Goal: Task Accomplishment & Management: Use online tool/utility

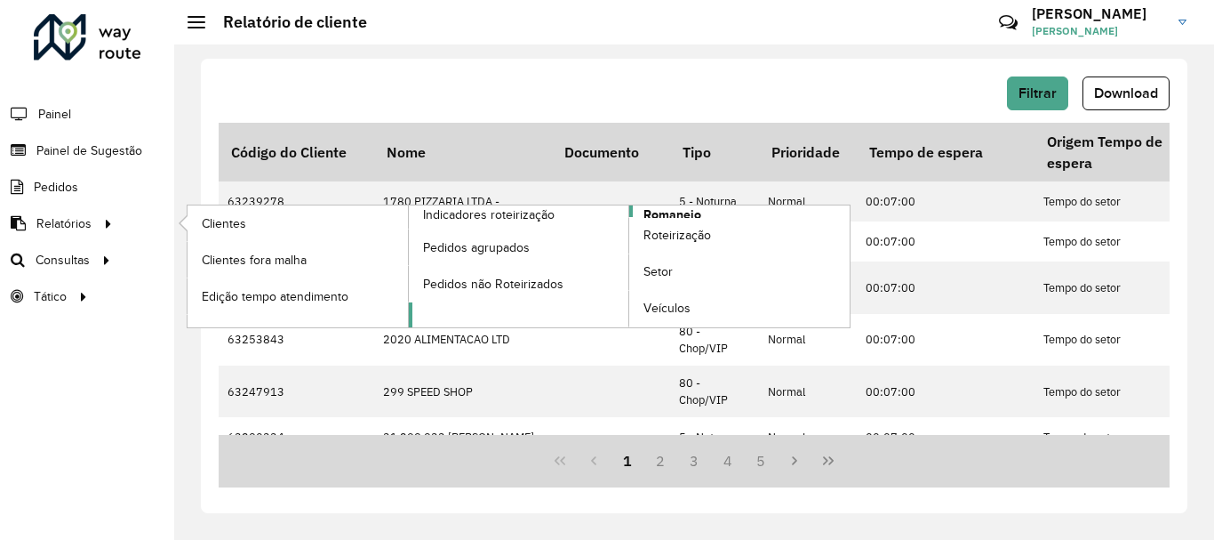
click at [694, 212] on span "Romaneio" at bounding box center [673, 214] width 58 height 19
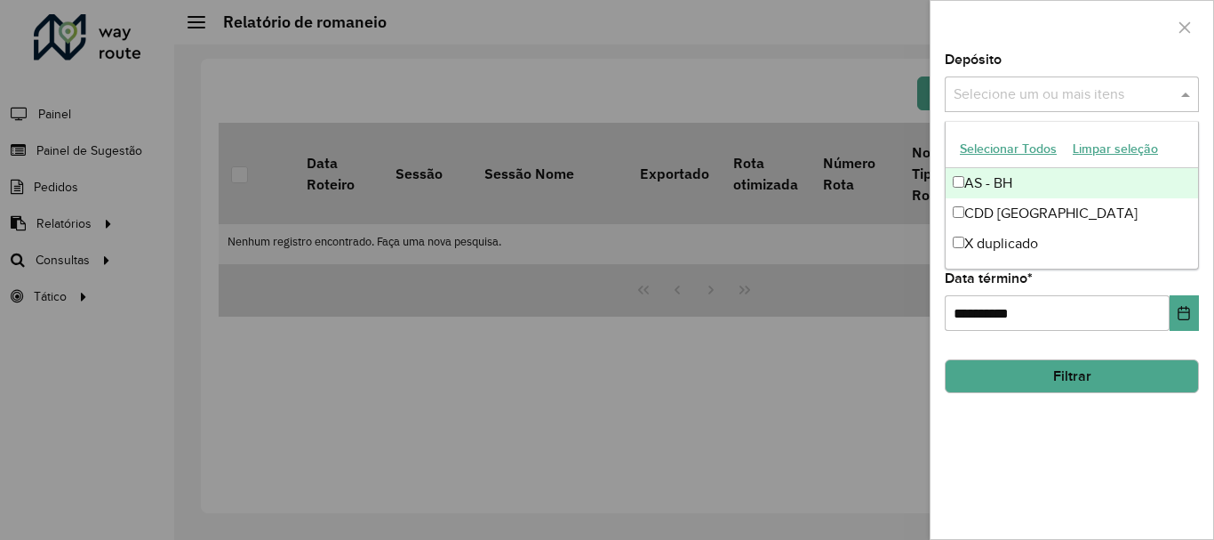
click at [1022, 79] on div "Selecione um ou mais itens" at bounding box center [1072, 94] width 254 height 36
click at [1004, 151] on button "Selecionar Todos" at bounding box center [1008, 149] width 113 height 28
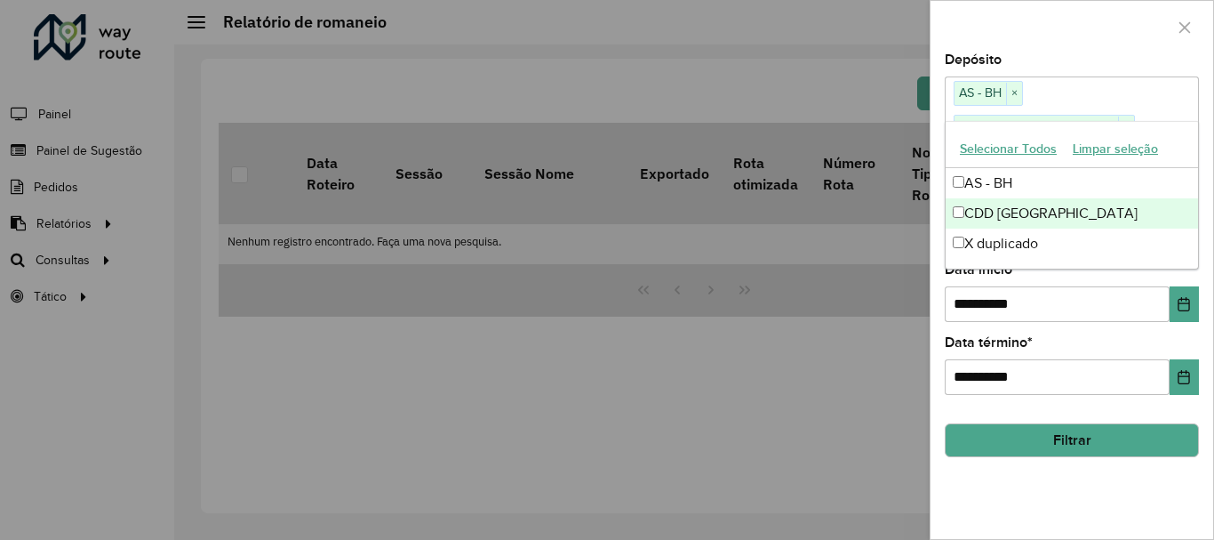
drag, startPoint x: 1004, startPoint y: 151, endPoint x: 1003, endPoint y: 249, distance: 97.8
click at [1003, 249] on ng-dropdown-panel "Selecionar Todos Limpar seleção AS - BH CDD Belo Horizonte X duplicado" at bounding box center [1072, 195] width 254 height 148
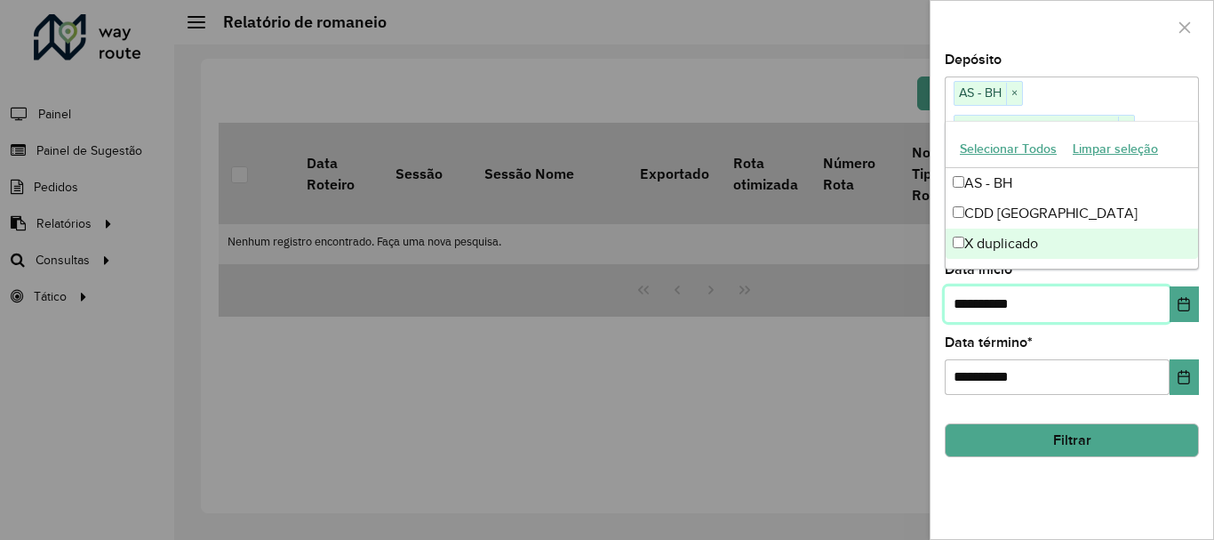
click at [995, 313] on input "**********" at bounding box center [1057, 304] width 225 height 36
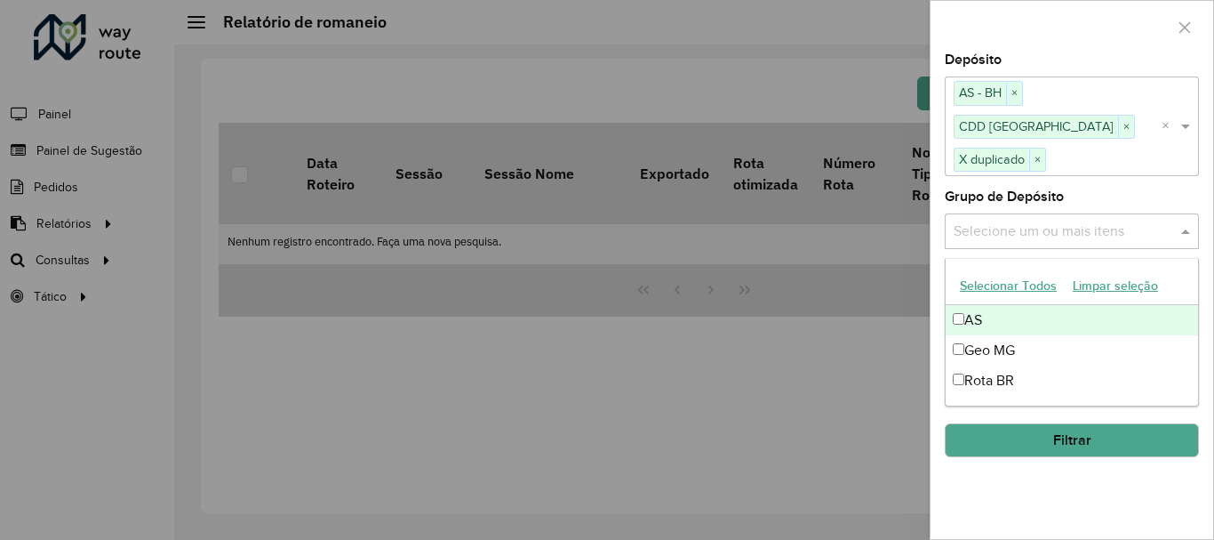
click at [1007, 239] on input "text" at bounding box center [1063, 230] width 228 height 21
click at [989, 278] on button "Selecionar Todos" at bounding box center [1008, 286] width 113 height 28
click at [1052, 519] on div "**********" at bounding box center [1072, 295] width 283 height 485
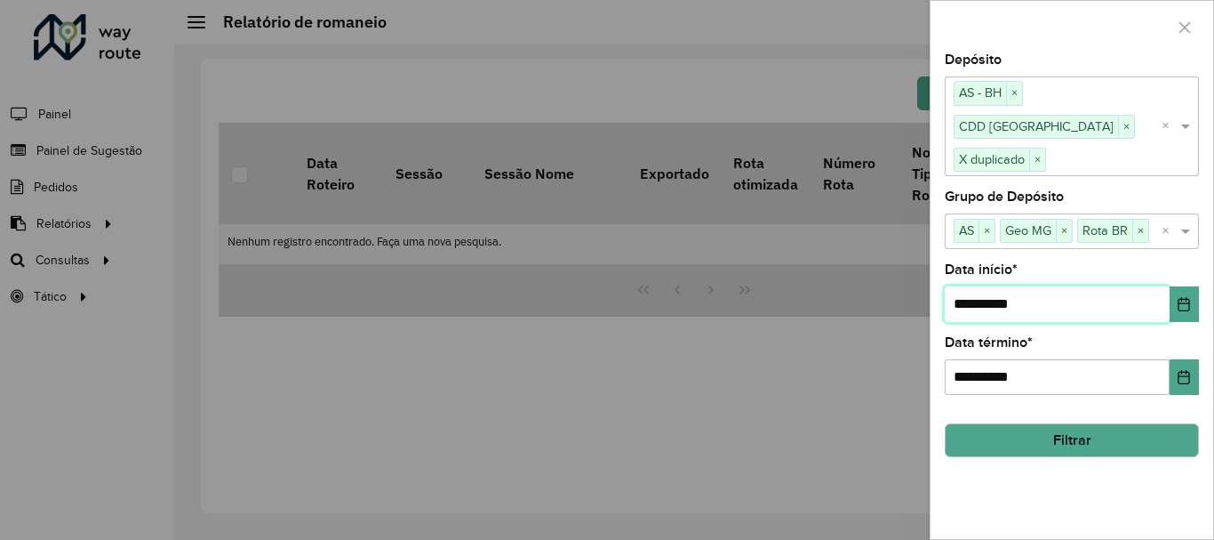
click at [1068, 304] on input "**********" at bounding box center [1057, 304] width 225 height 36
click at [1160, 296] on input "**********" at bounding box center [1057, 304] width 225 height 36
click at [1178, 306] on icon "Choose Date" at bounding box center [1184, 304] width 14 height 14
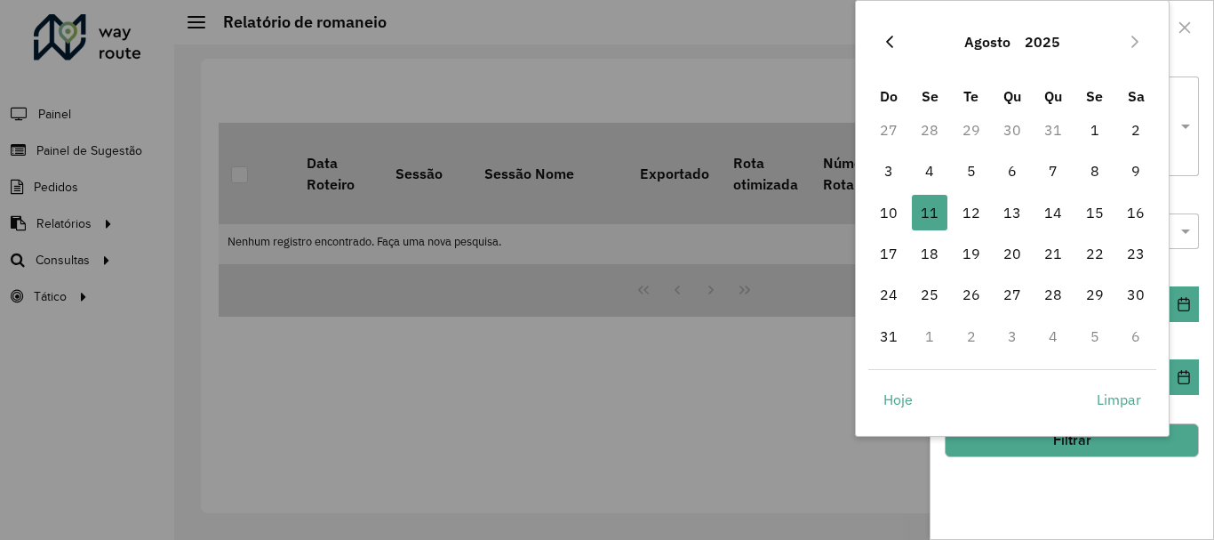
click at [892, 36] on icon "Previous Month" at bounding box center [889, 42] width 7 height 12
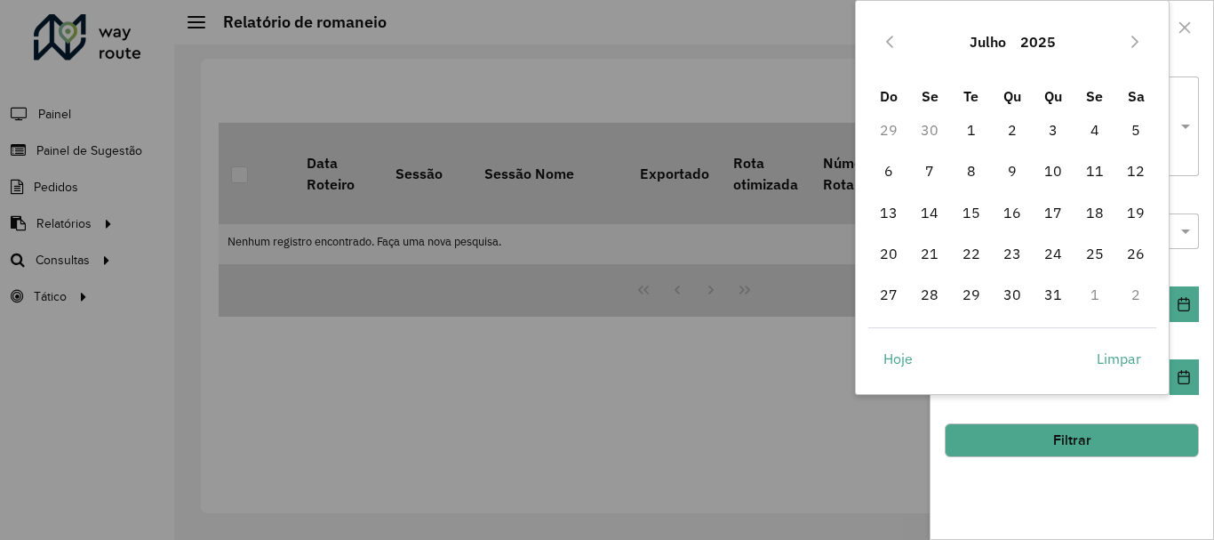
click at [892, 36] on icon "Previous Month" at bounding box center [889, 42] width 7 height 12
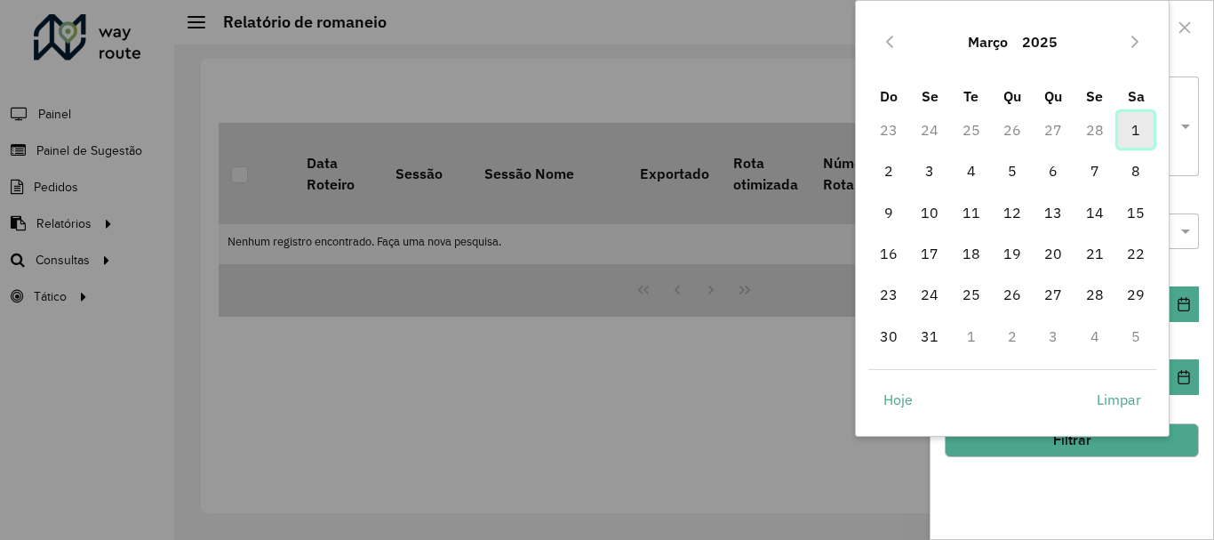
click at [1137, 132] on span "1" at bounding box center [1136, 130] width 36 height 36
type input "**********"
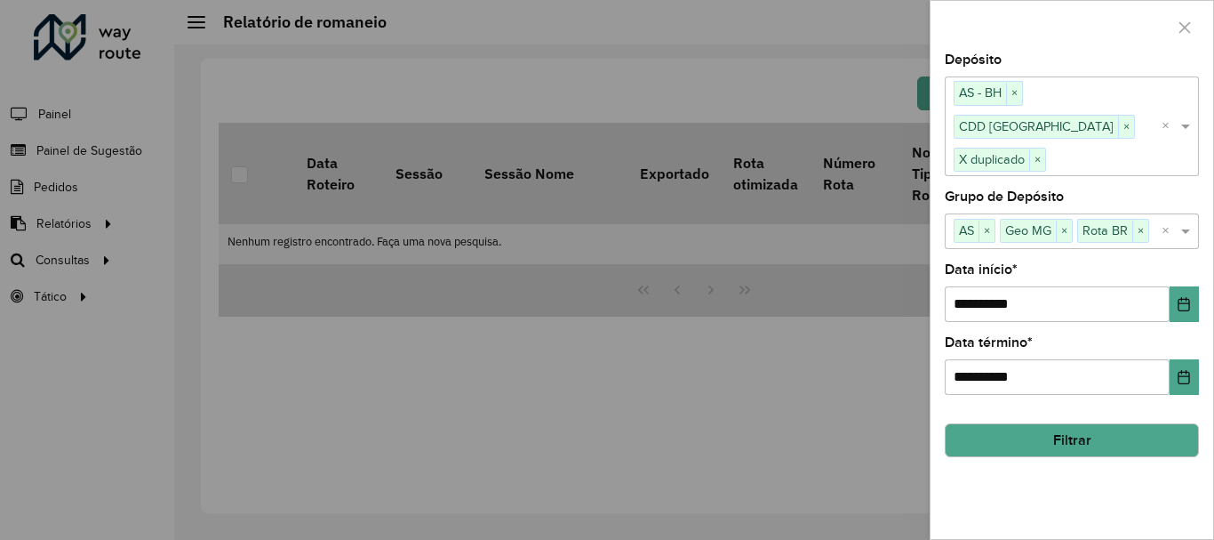
click at [1048, 438] on button "Filtrar" at bounding box center [1072, 440] width 254 height 34
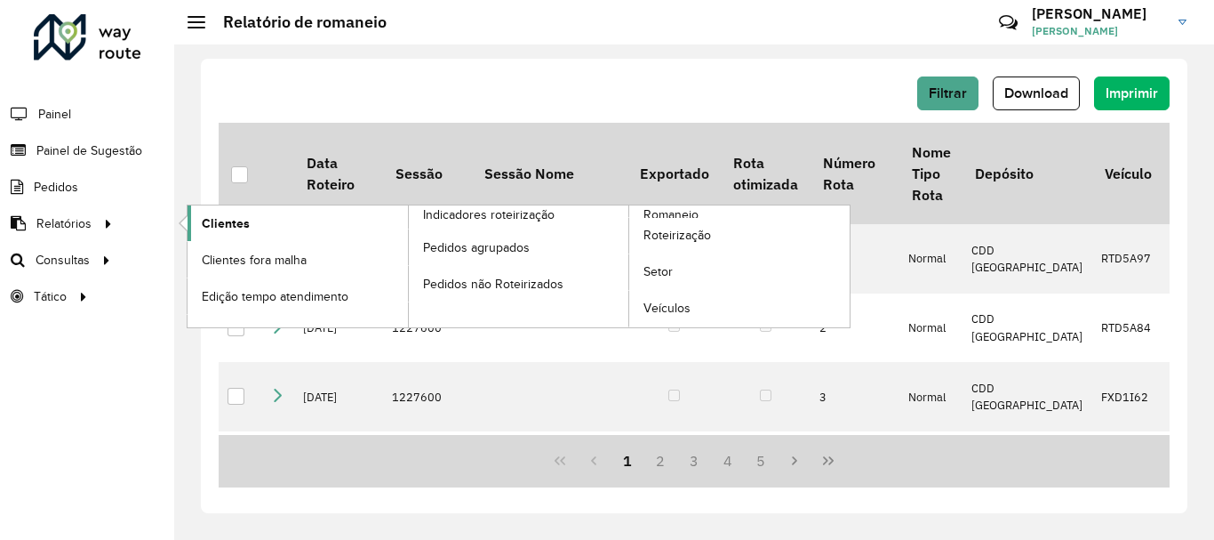
click at [255, 219] on link "Clientes" at bounding box center [298, 223] width 220 height 36
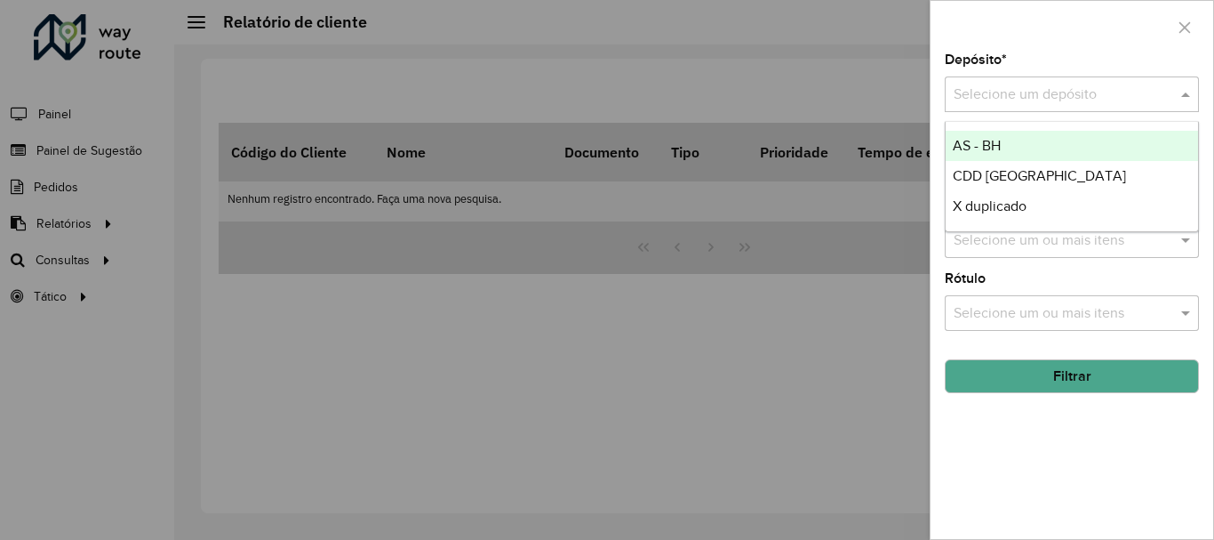
click at [975, 98] on input "text" at bounding box center [1054, 94] width 201 height 21
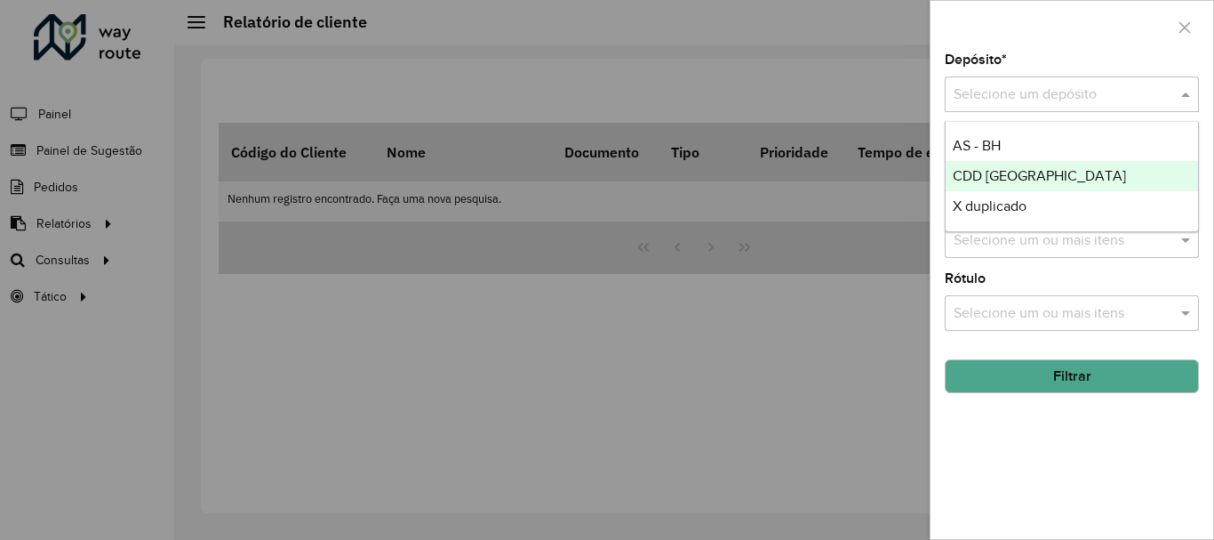
click at [961, 176] on span "CDD [GEOGRAPHIC_DATA]" at bounding box center [1039, 175] width 173 height 15
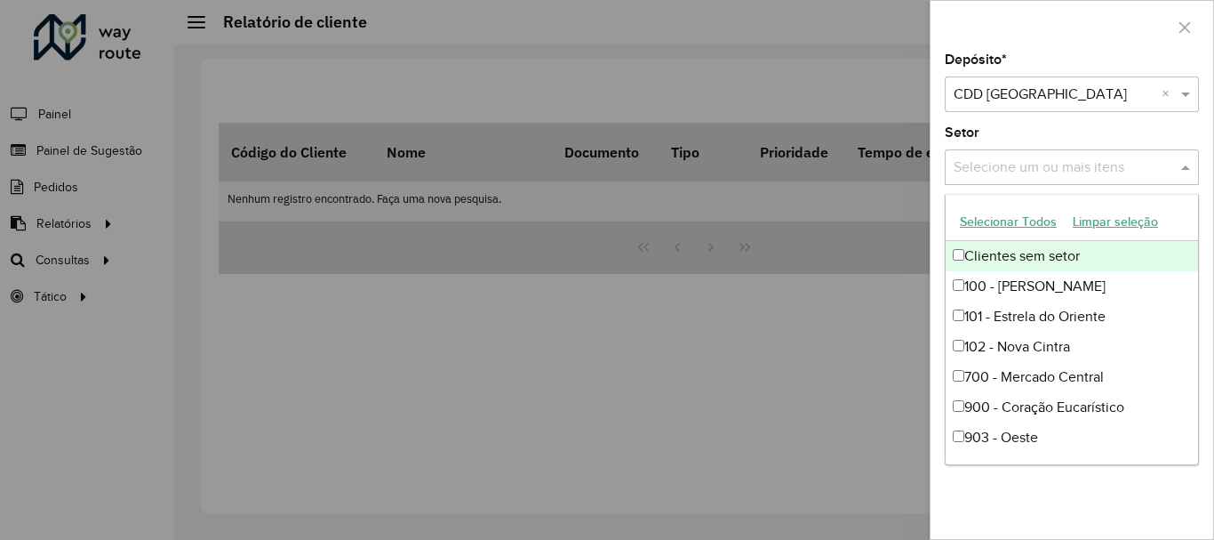
click at [1002, 172] on input "text" at bounding box center [1063, 167] width 228 height 21
click at [982, 225] on button "Selecionar Todos" at bounding box center [1008, 222] width 113 height 28
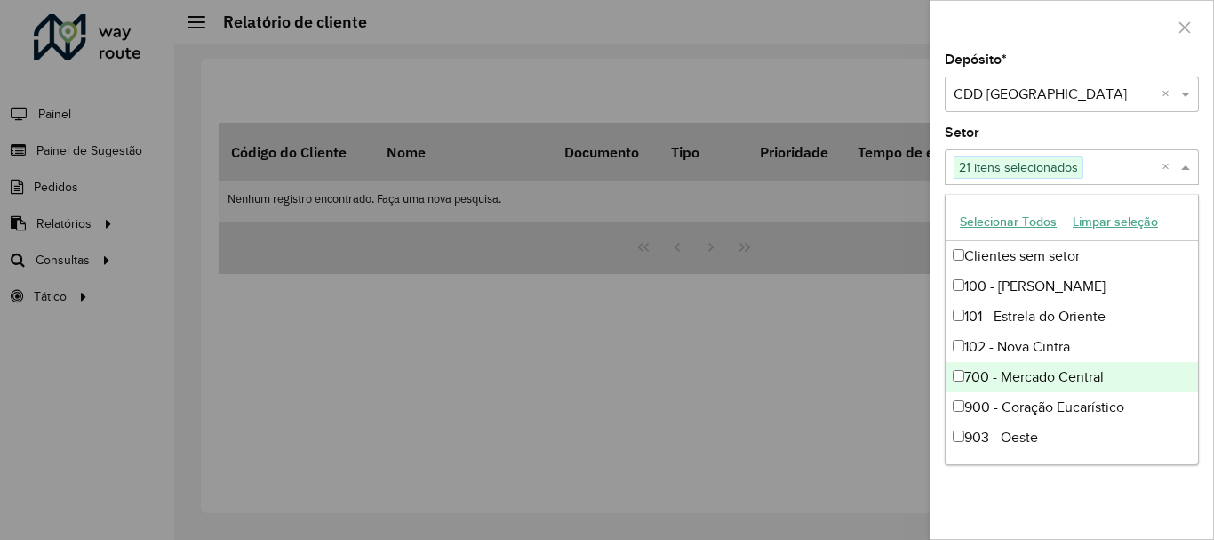
click at [1022, 504] on div "Depósito * Selecione um depósito × CDD [GEOGRAPHIC_DATA] × Setor Selecione um o…" at bounding box center [1072, 295] width 283 height 485
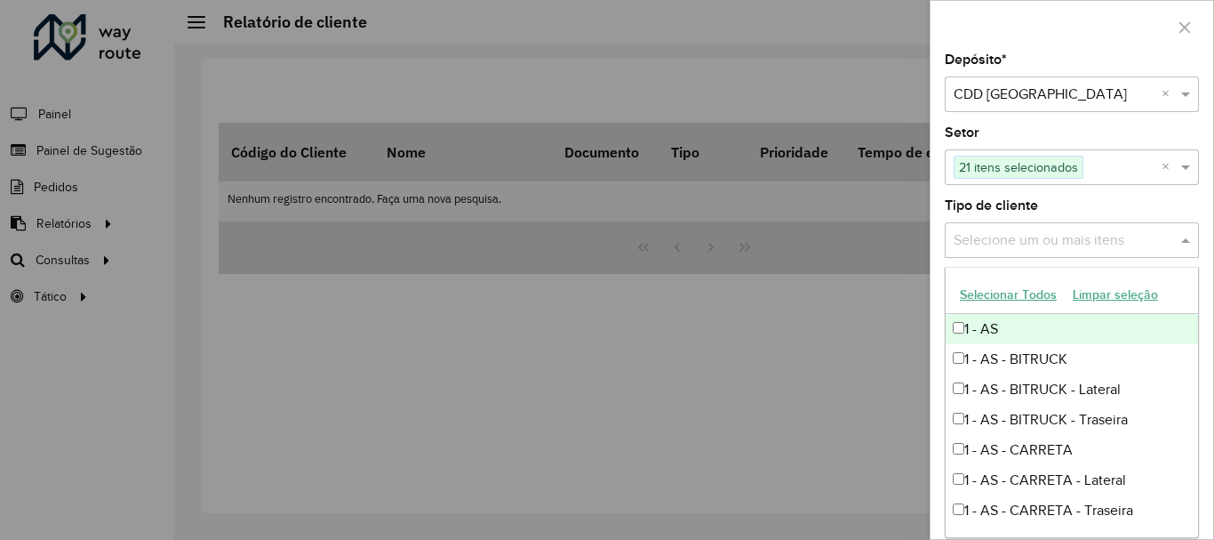
click at [1040, 243] on input "text" at bounding box center [1063, 240] width 228 height 21
click at [1017, 294] on button "Selecionar Todos" at bounding box center [1008, 295] width 113 height 28
click at [1209, 286] on div "Depósito * Selecione um depósito × CDD [GEOGRAPHIC_DATA] × Setor Selecione um o…" at bounding box center [1072, 295] width 283 height 485
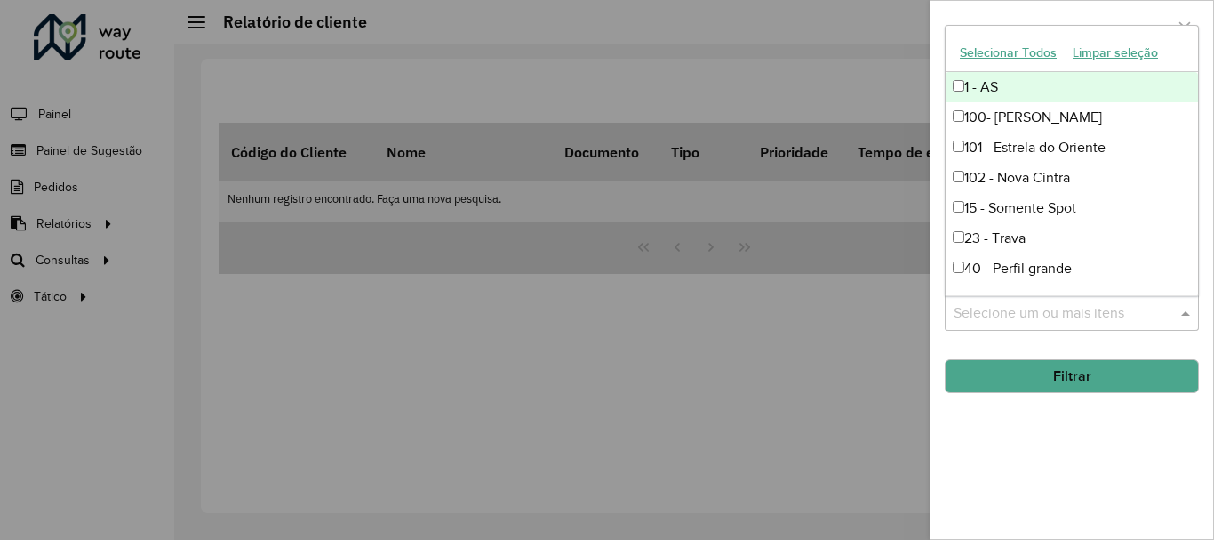
click at [1126, 317] on input "text" at bounding box center [1063, 313] width 228 height 21
click at [1016, 59] on button "Selecionar Todos" at bounding box center [1008, 53] width 113 height 28
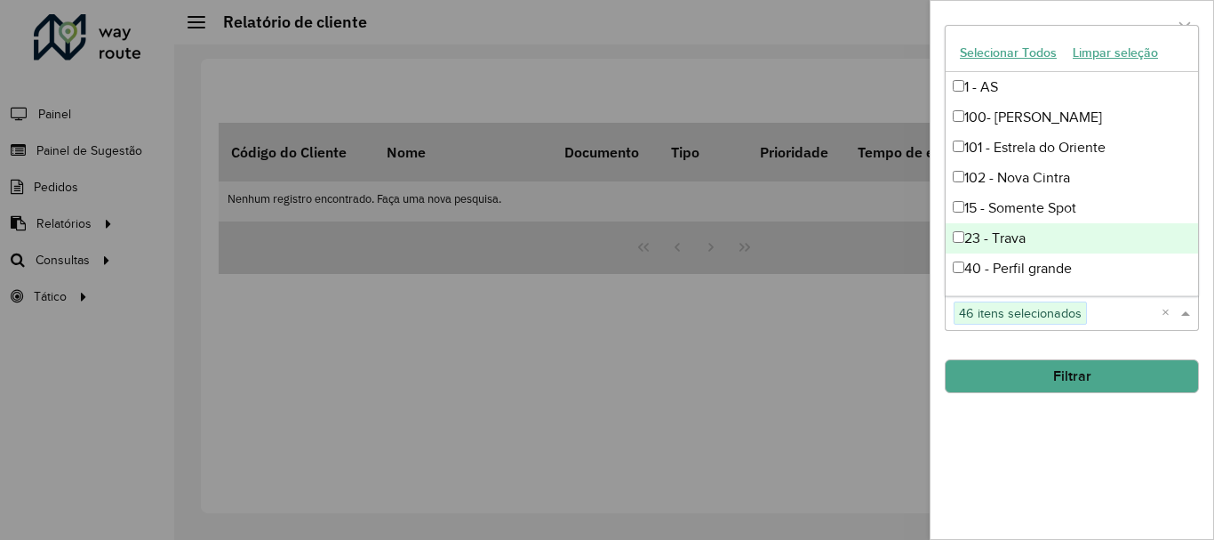
click at [1043, 380] on button "Filtrar" at bounding box center [1072, 376] width 254 height 34
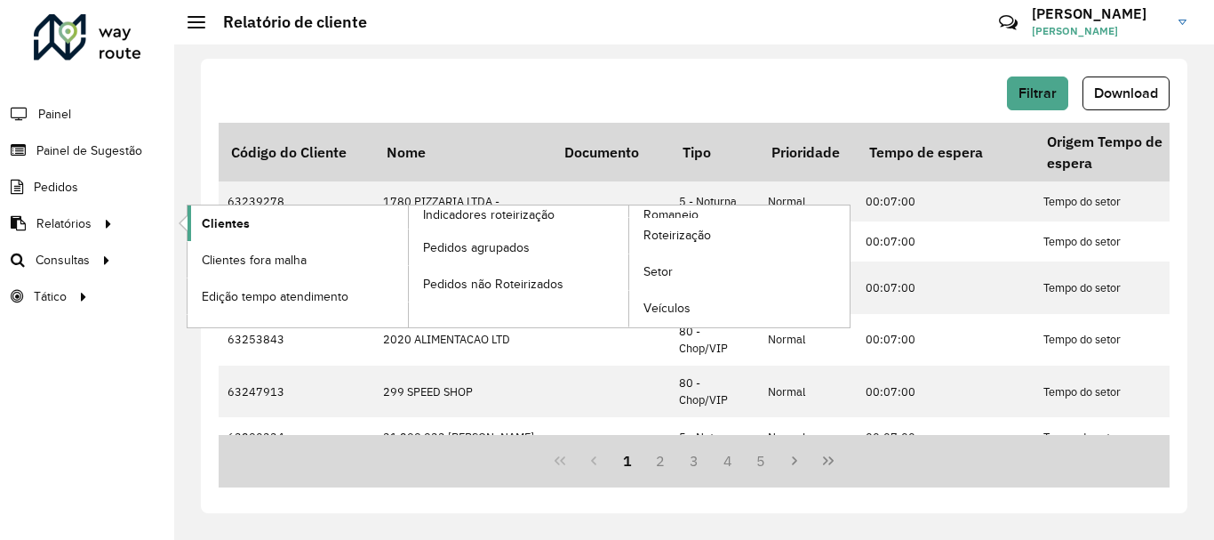
click at [275, 214] on link "Clientes" at bounding box center [298, 223] width 220 height 36
click at [260, 222] on link "Clientes" at bounding box center [298, 223] width 220 height 36
click at [210, 221] on span "Clientes" at bounding box center [226, 223] width 48 height 19
